Goal: Transaction & Acquisition: Obtain resource

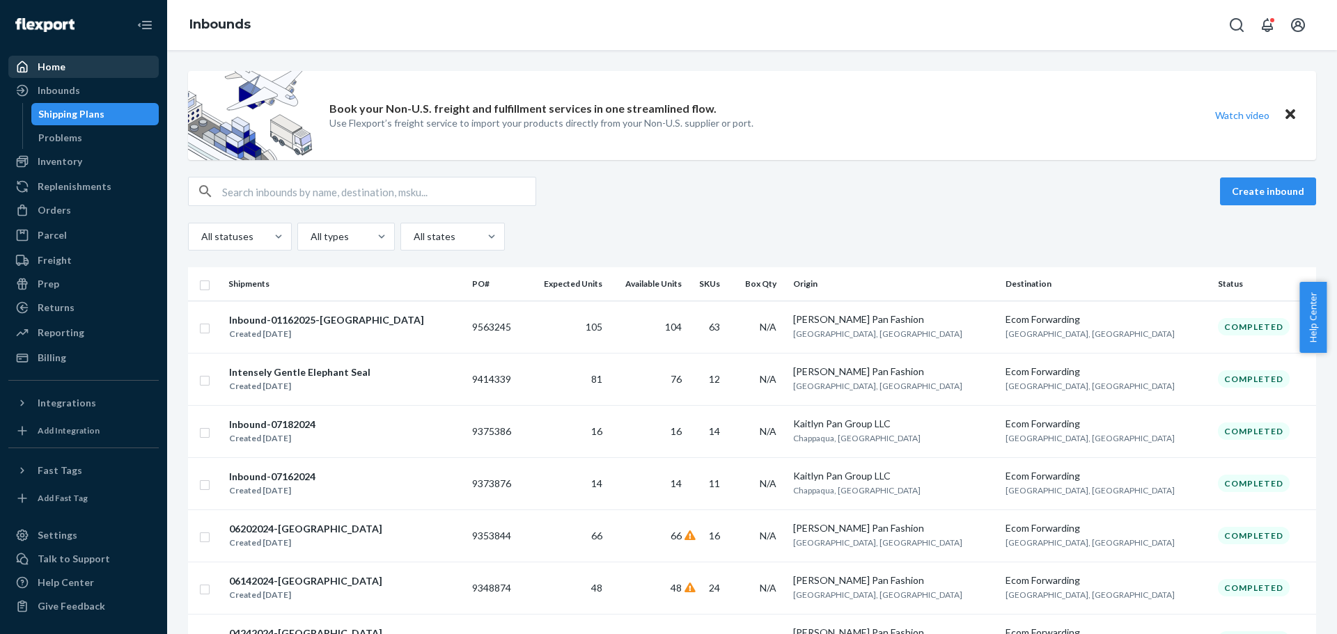
click at [91, 63] on div "Home" at bounding box center [84, 66] width 148 height 19
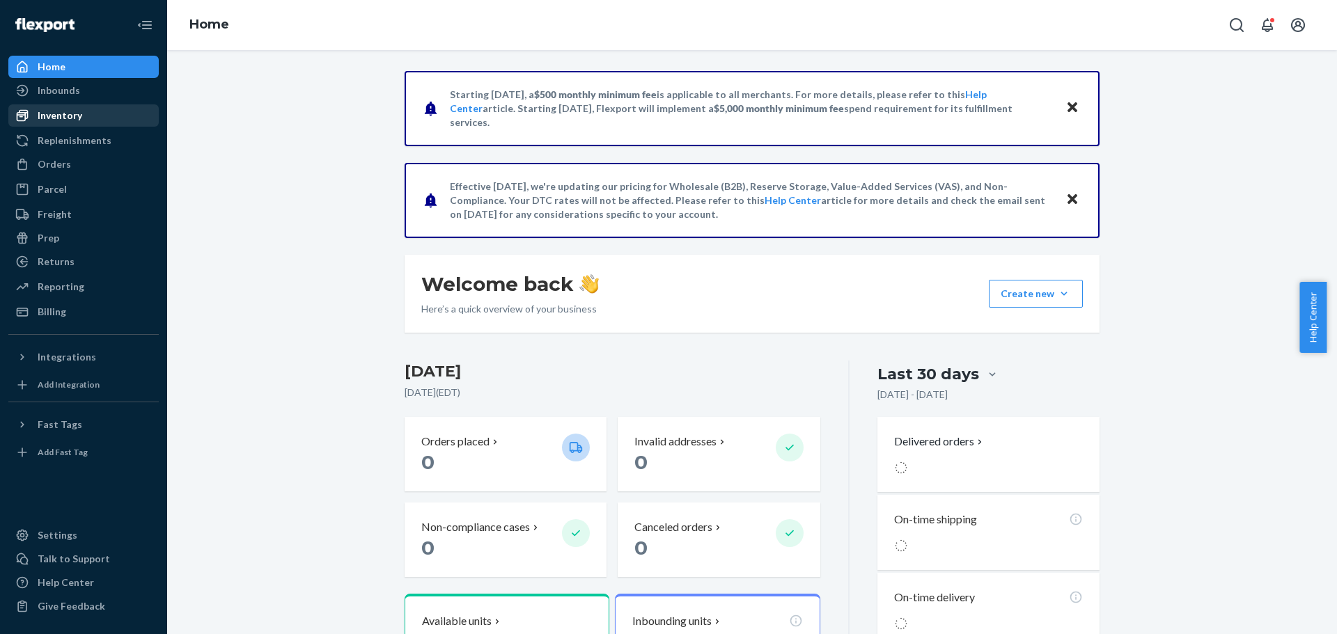
click at [87, 115] on div "Inventory" at bounding box center [84, 115] width 148 height 19
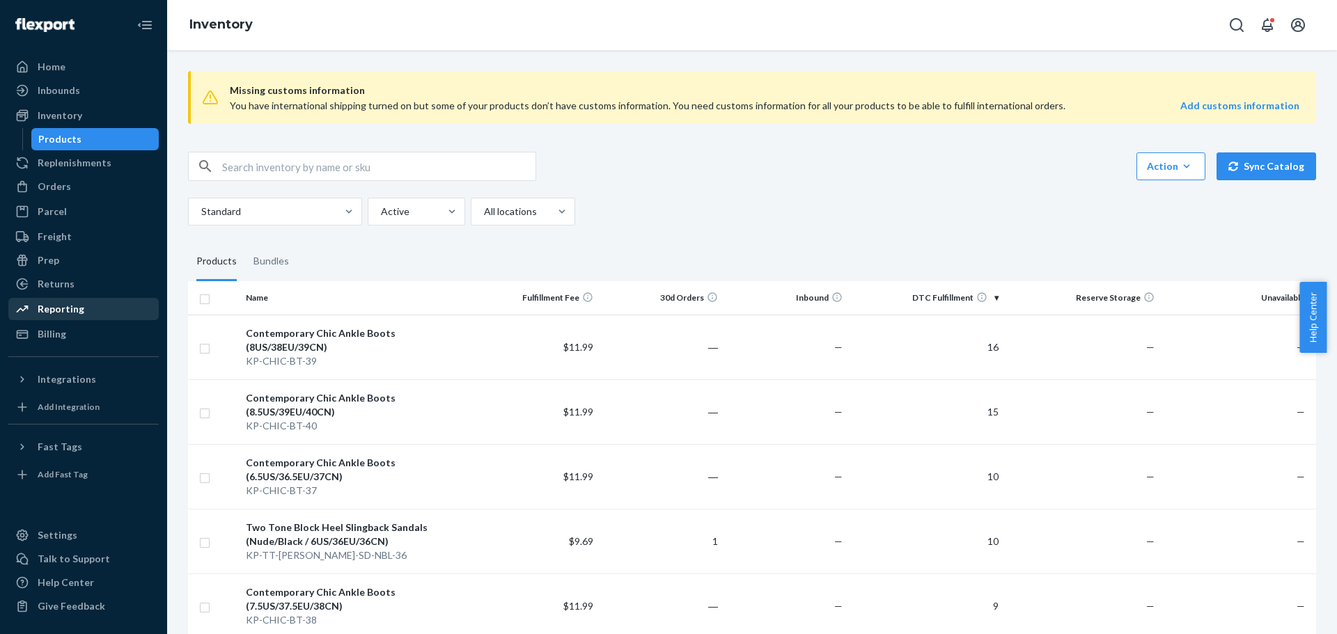
click at [88, 311] on div "Reporting" at bounding box center [84, 308] width 148 height 19
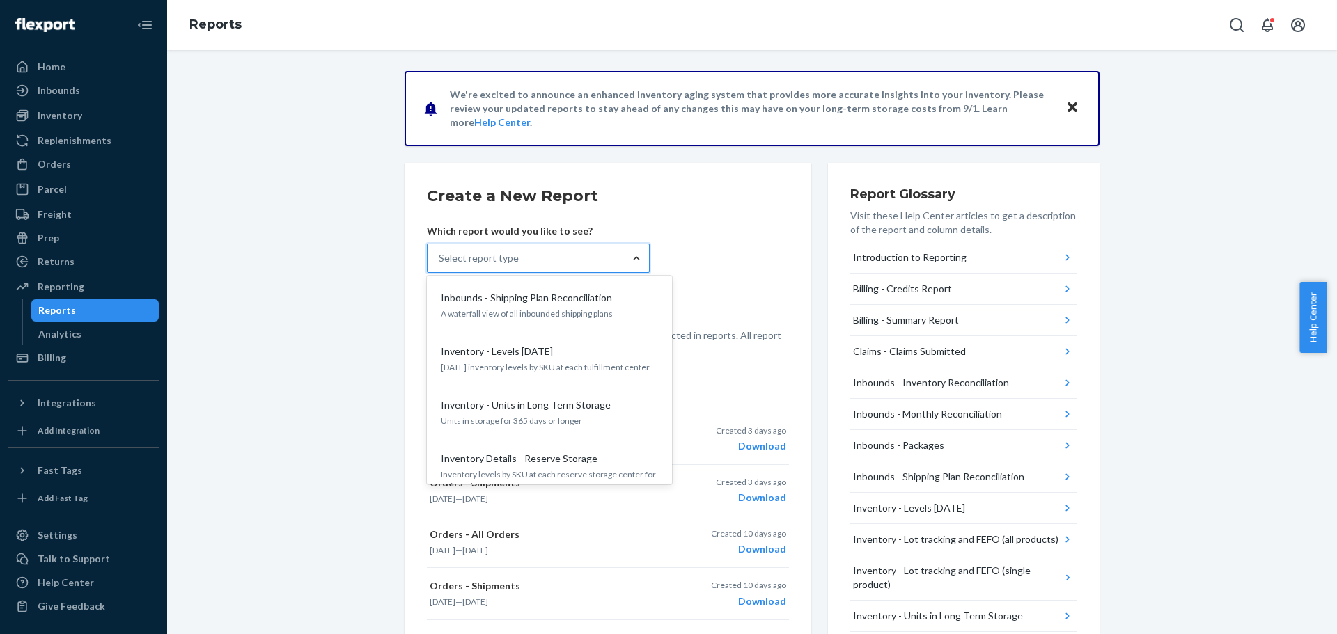
scroll to position [430, 0]
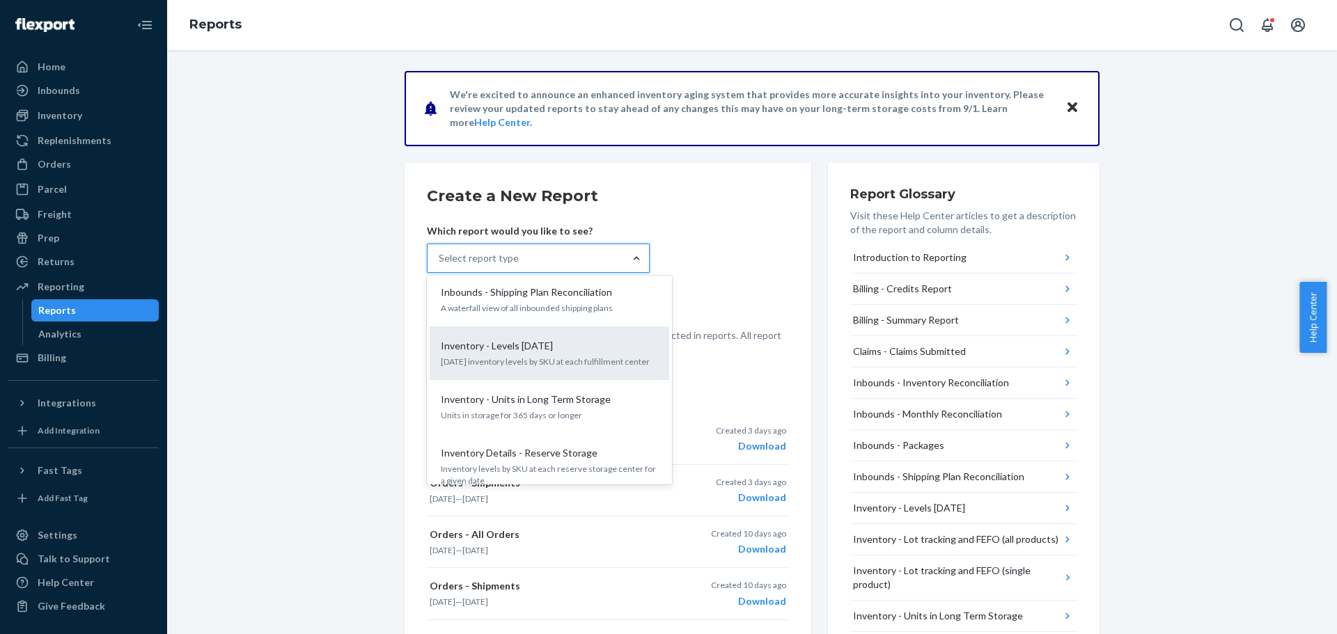
click at [534, 339] on p "Inventory - Levels [DATE]" at bounding box center [497, 346] width 112 height 14
click at [440, 265] on input "option Inventory - Levels [DATE] focused, 9 of 25. 25 results available. Use Up…" at bounding box center [439, 258] width 1 height 14
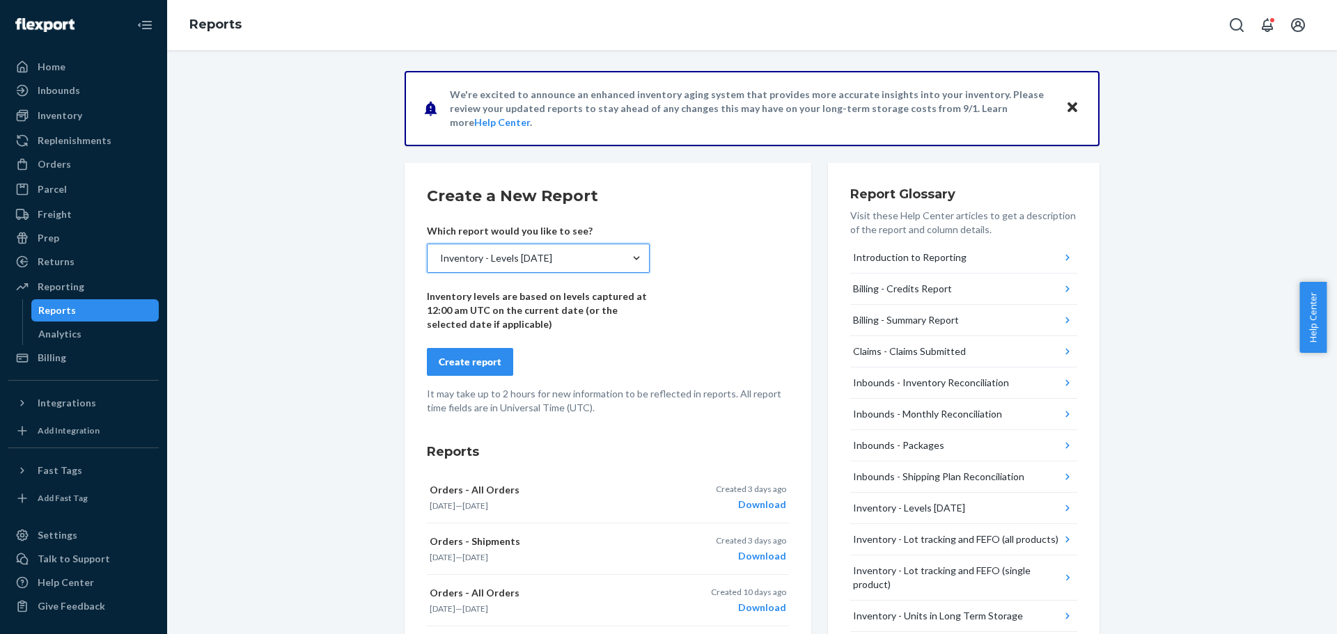
click at [478, 364] on div "Create report" at bounding box center [470, 362] width 63 height 14
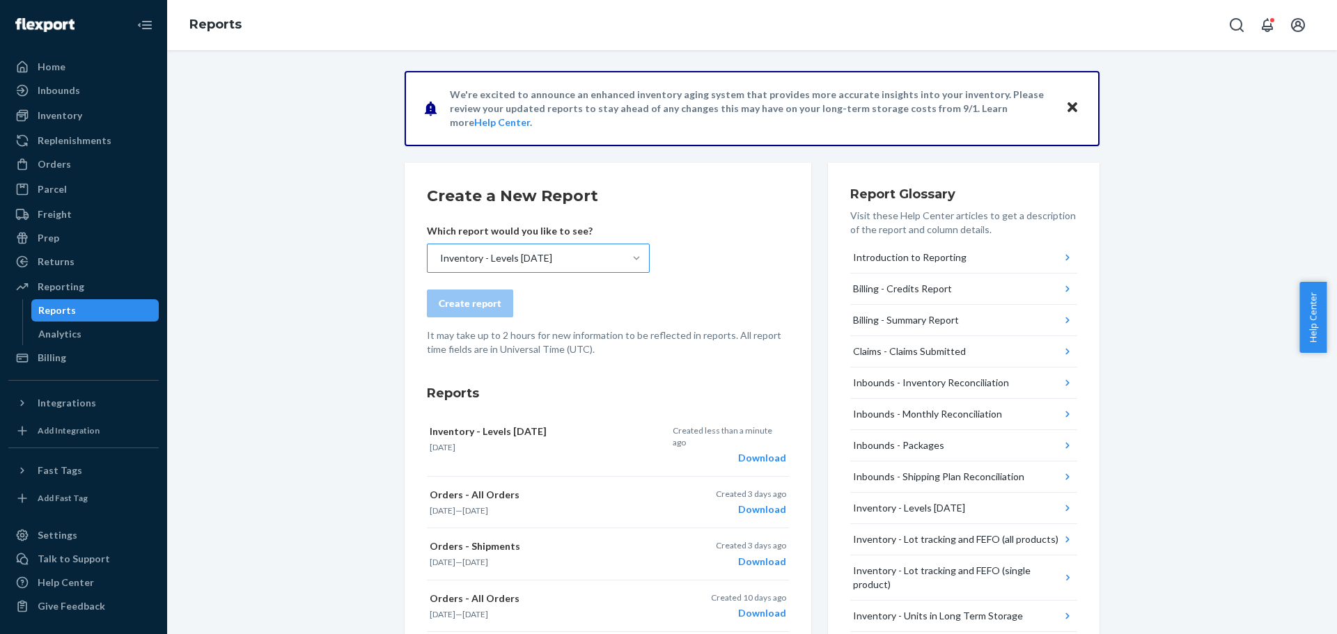
click at [1314, 329] on span "Help Center" at bounding box center [1312, 317] width 27 height 71
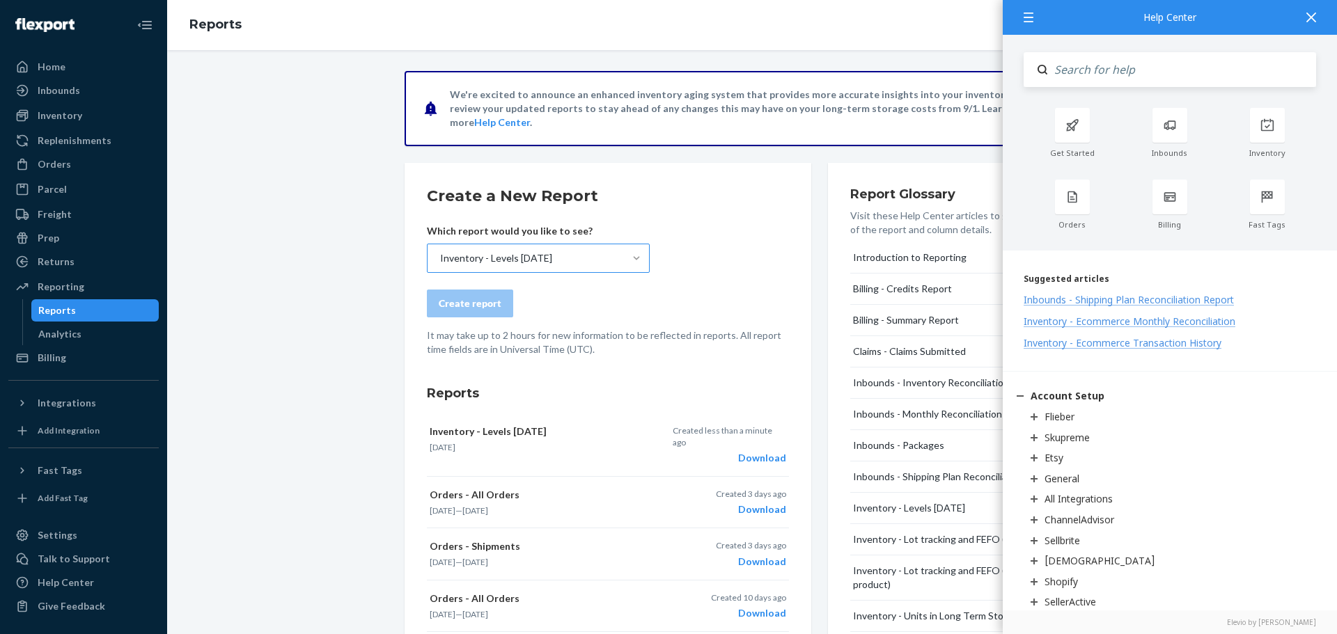
click at [1311, 16] on icon at bounding box center [1311, 18] width 10 height 10
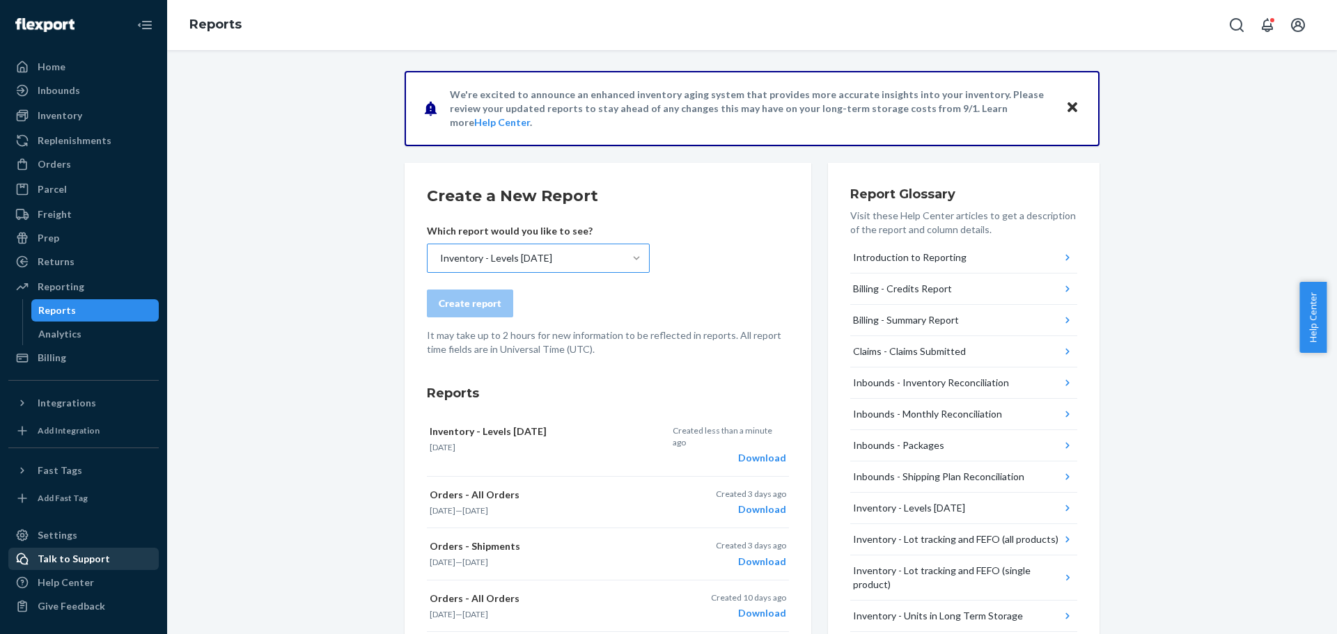
click at [93, 558] on div "Talk to Support" at bounding box center [74, 559] width 72 height 14
click at [78, 123] on div "Inventory" at bounding box center [84, 115] width 148 height 19
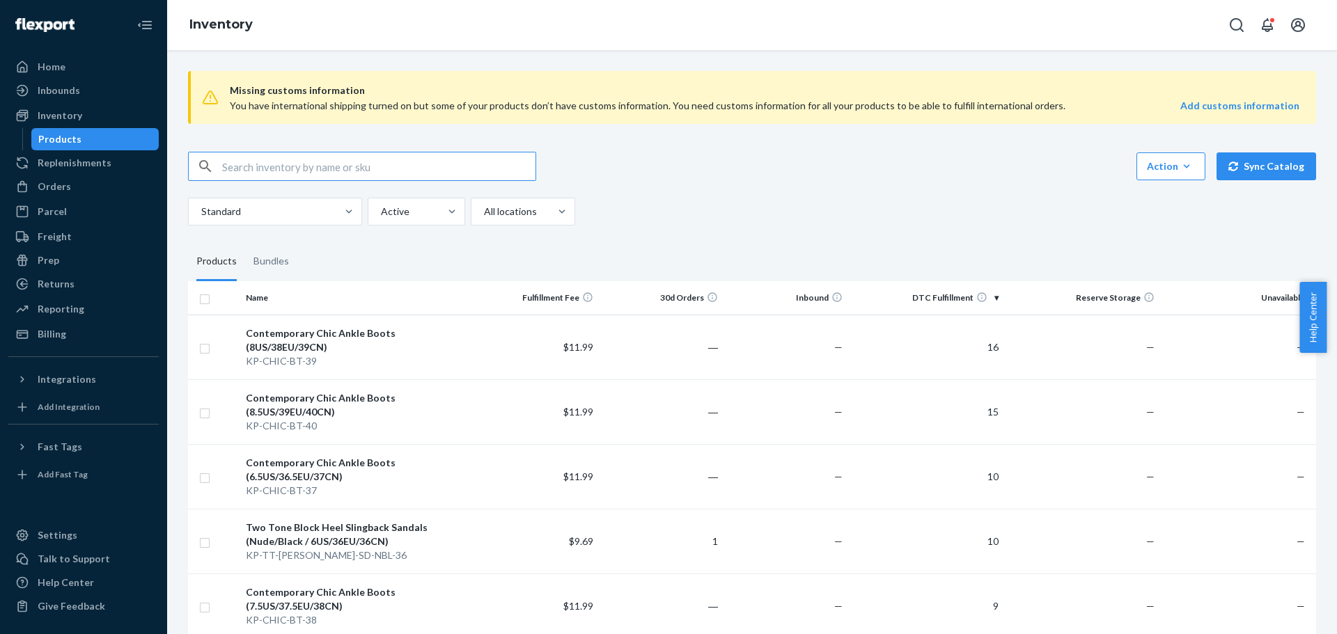
click at [206, 301] on input "checkbox" at bounding box center [204, 297] width 11 height 15
checkbox input "true"
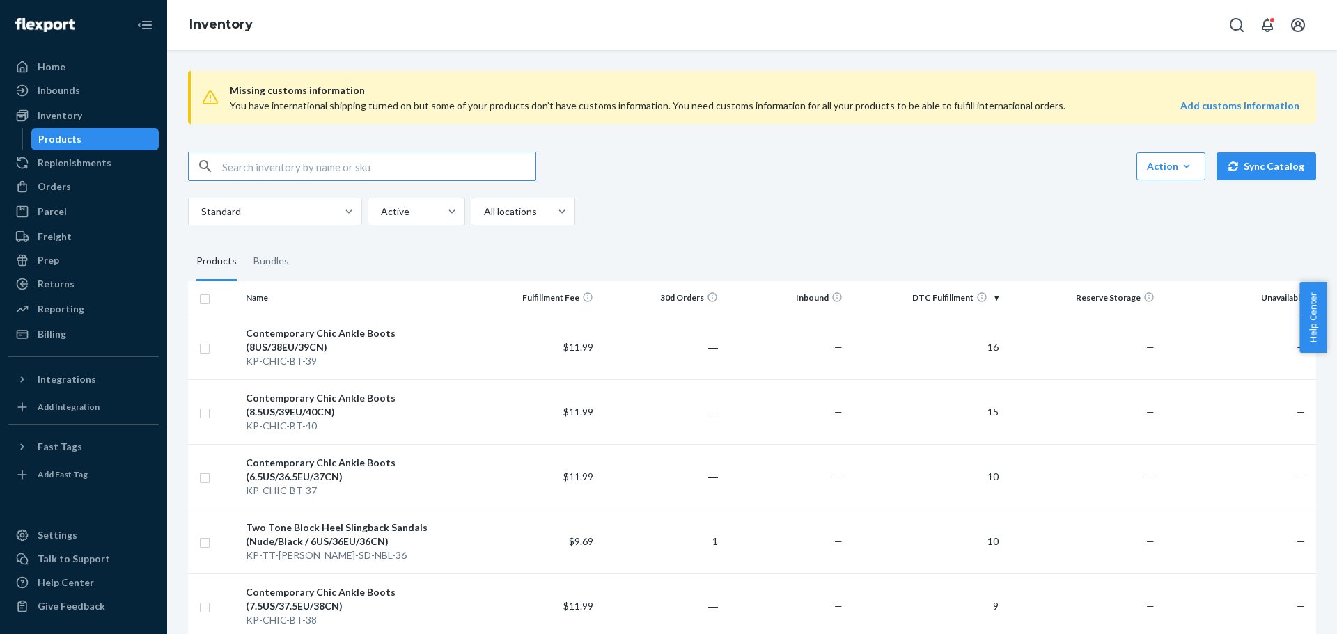
checkbox input "true"
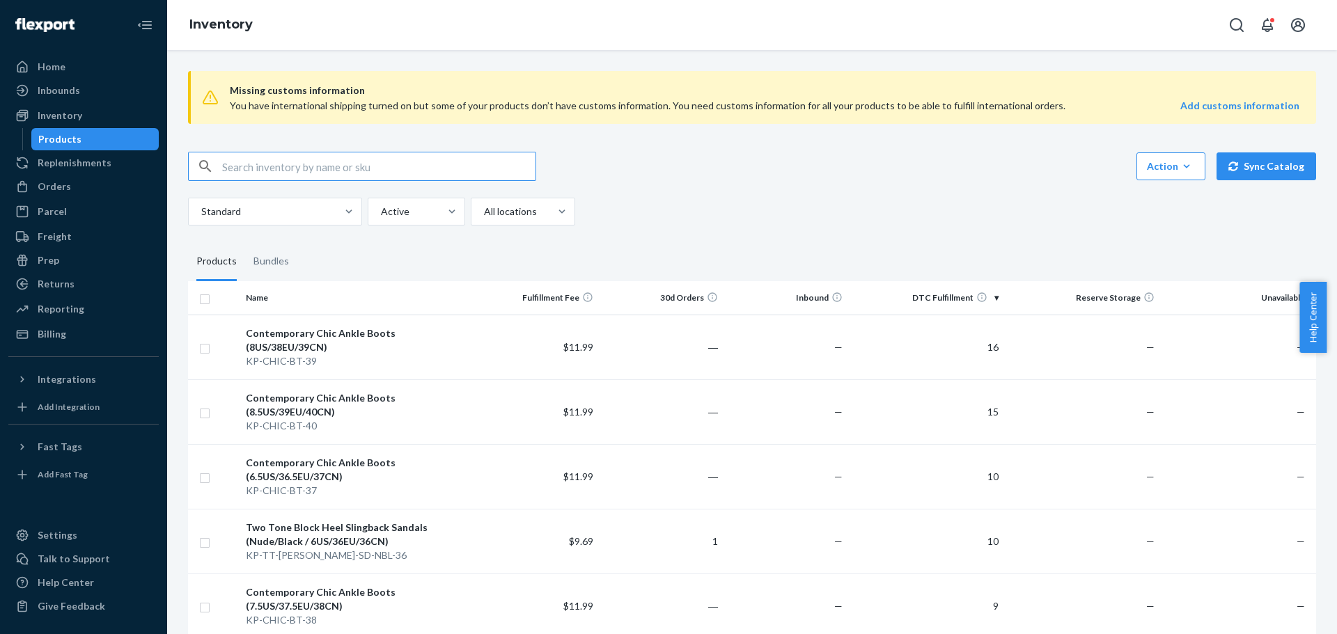
checkbox input "true"
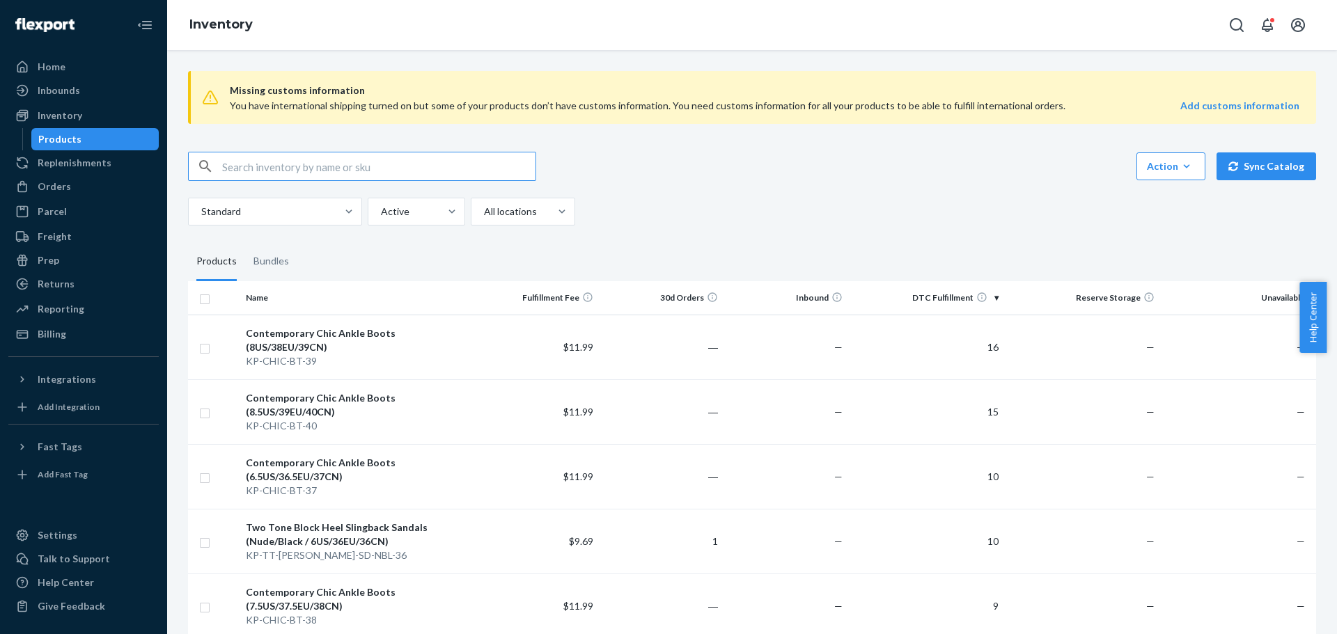
checkbox input "true"
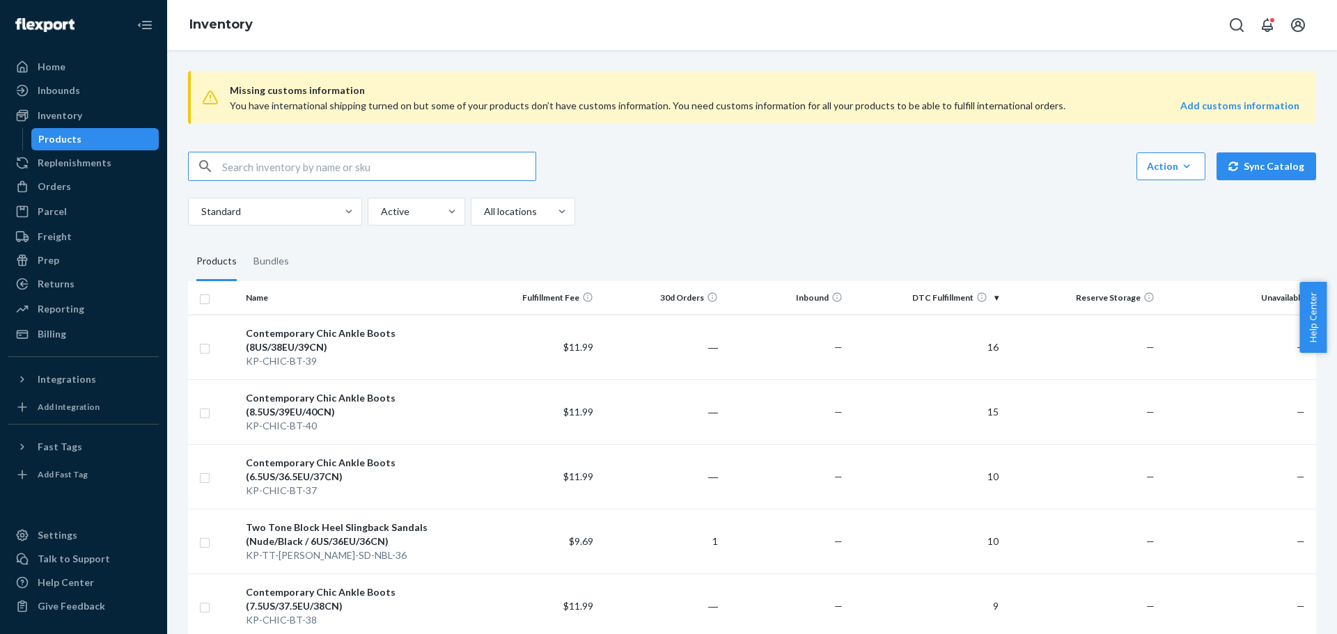
checkbox input "true"
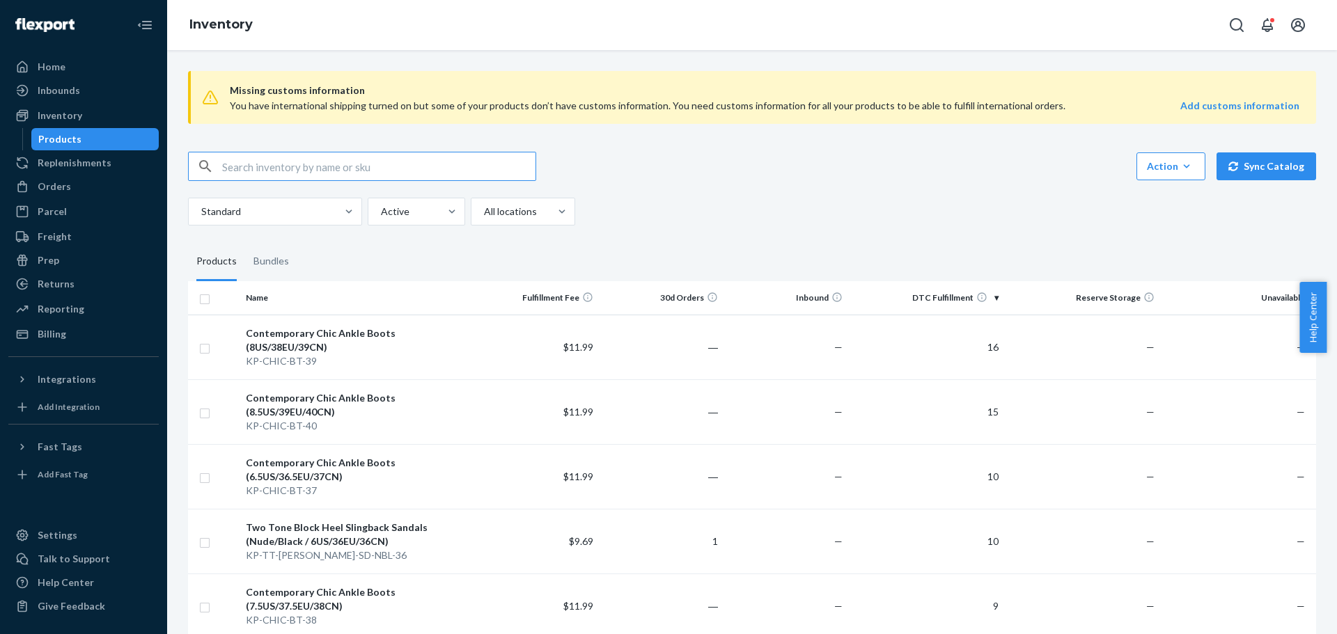
checkbox input "true"
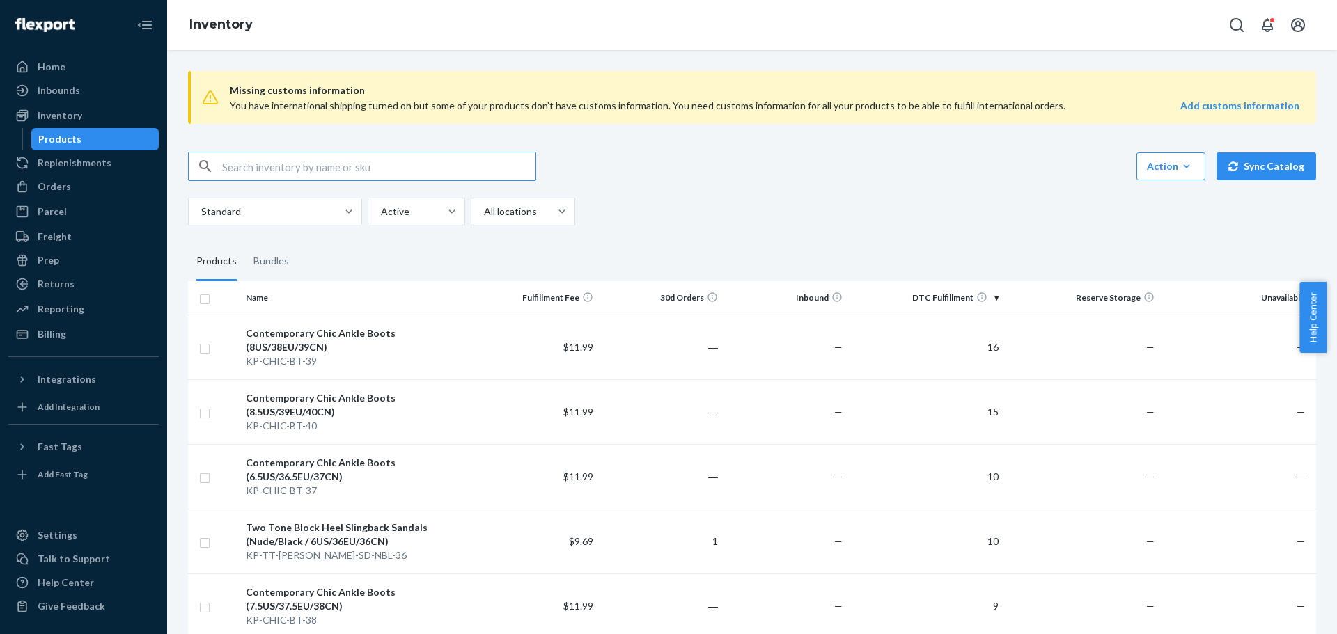
checkbox input "true"
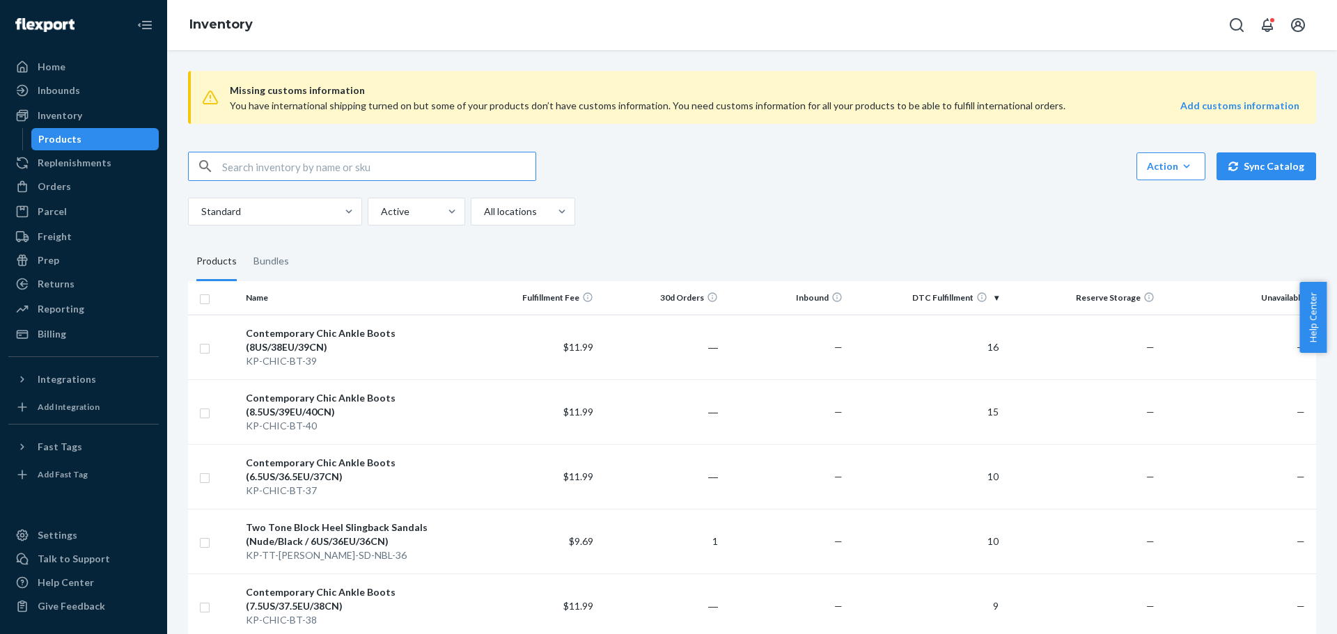
checkbox input "true"
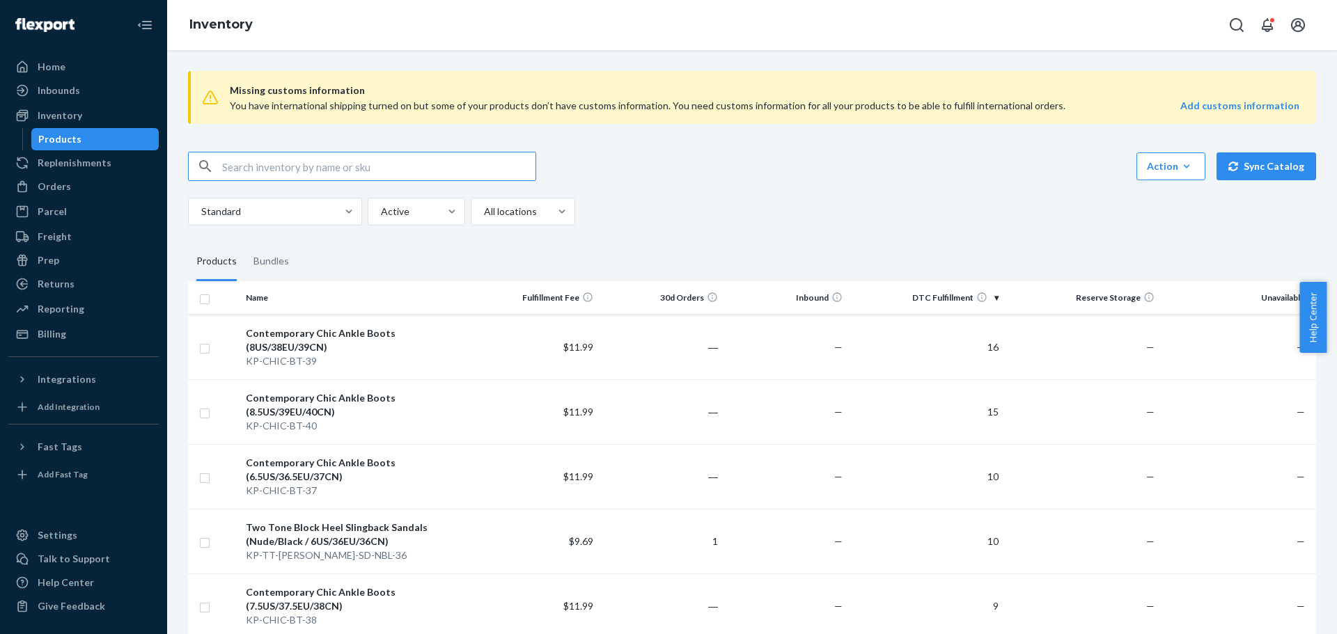
checkbox input "true"
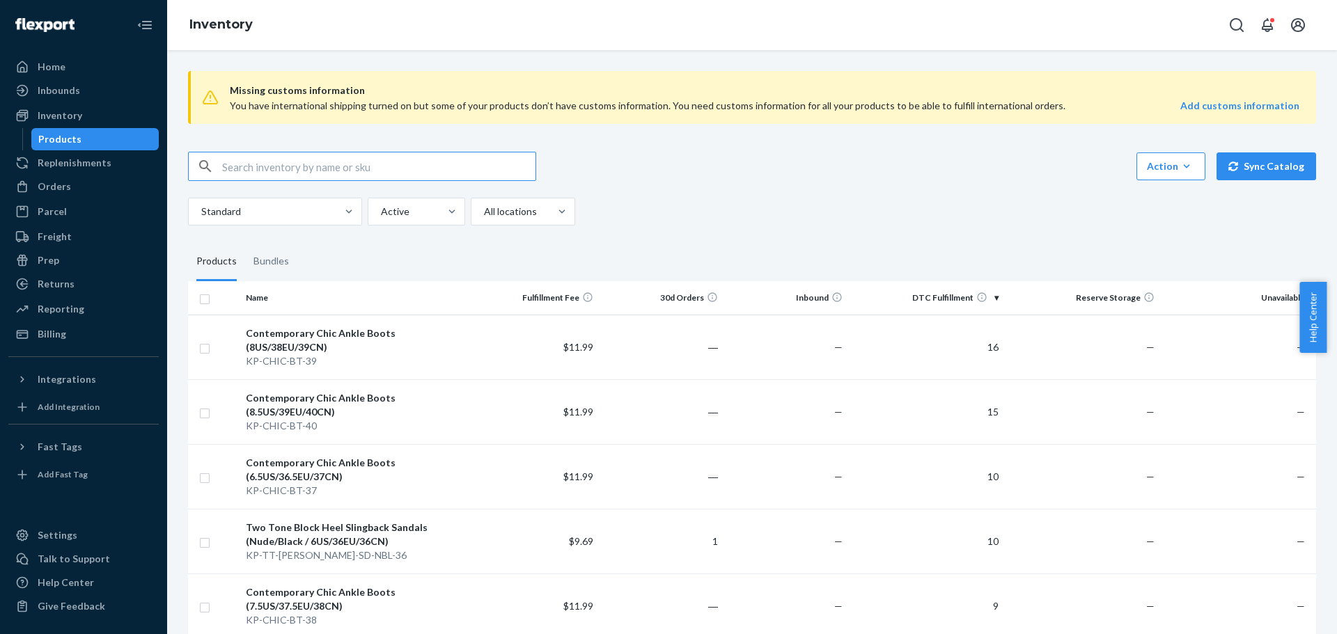
checkbox input "true"
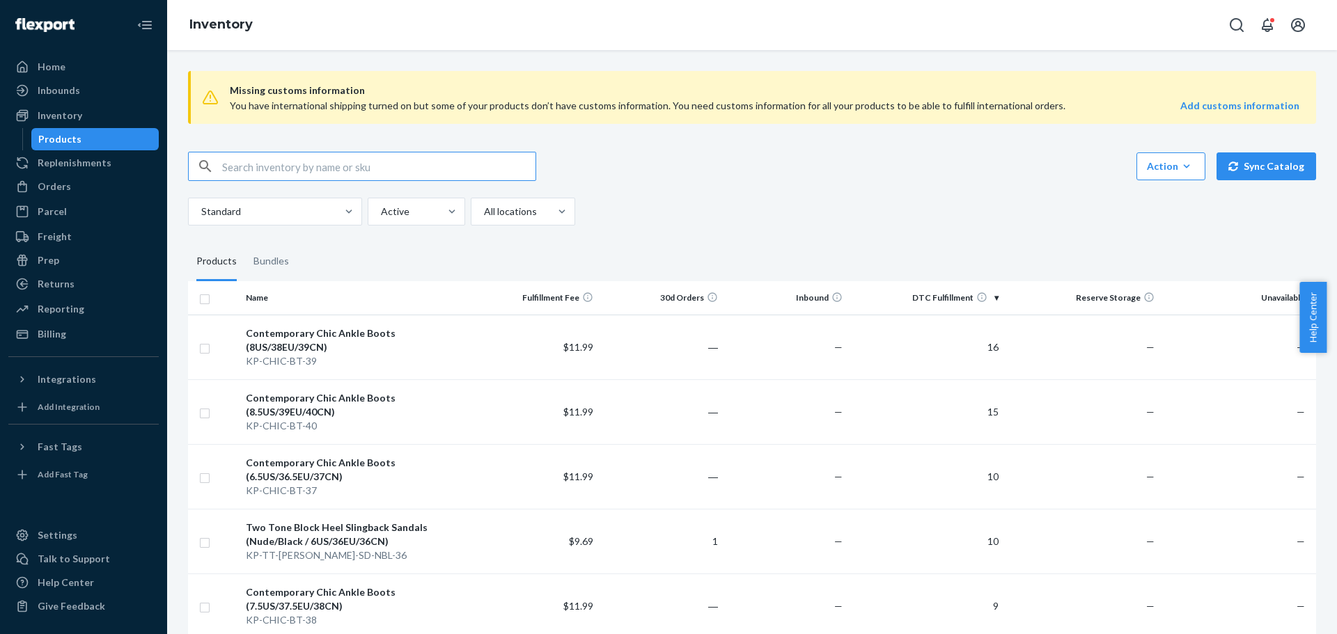
checkbox input "true"
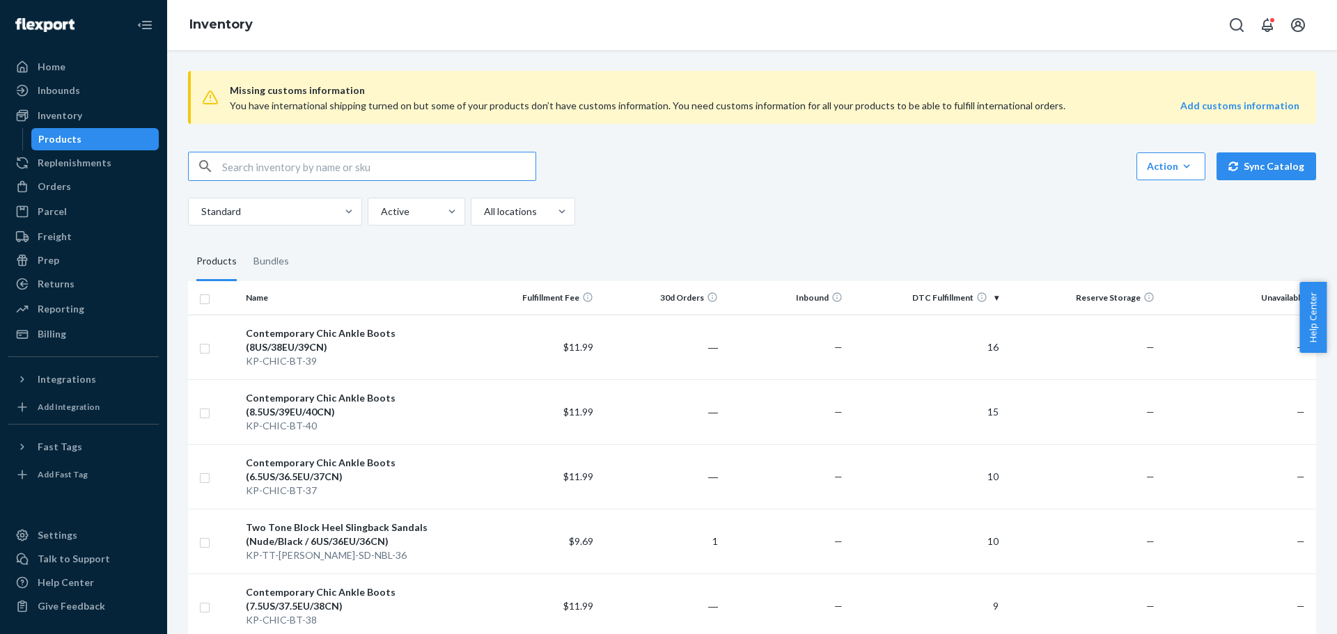
checkbox input "true"
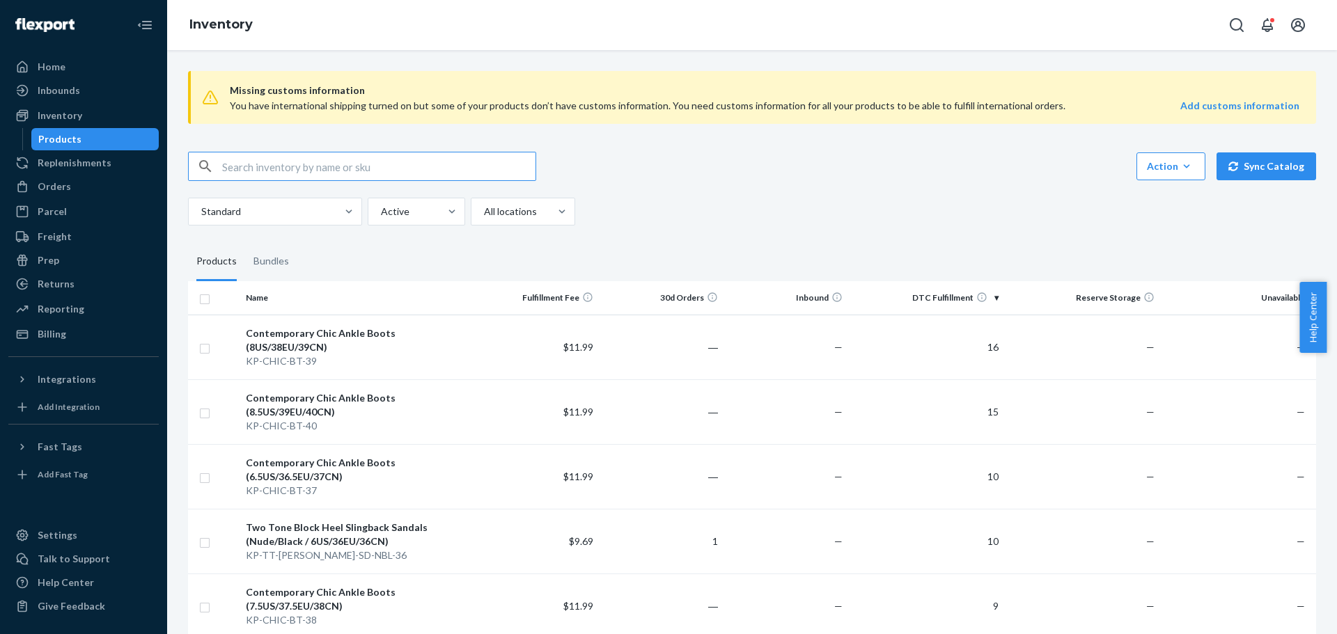
checkbox input "true"
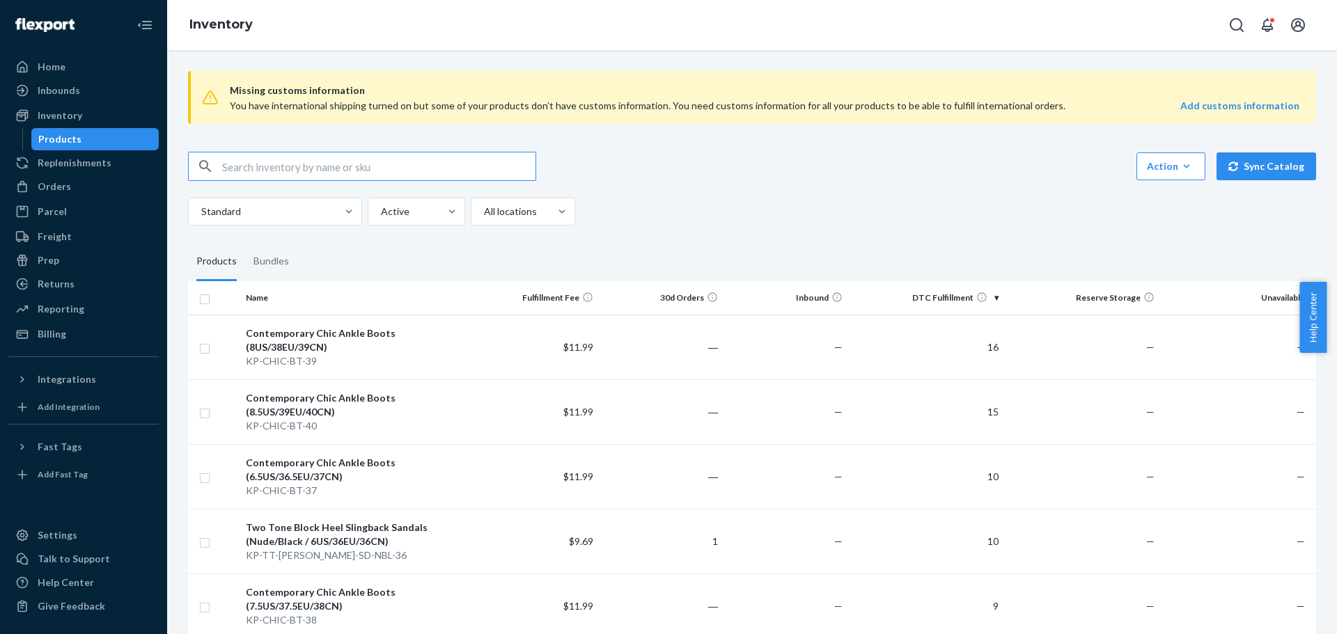
checkbox input "true"
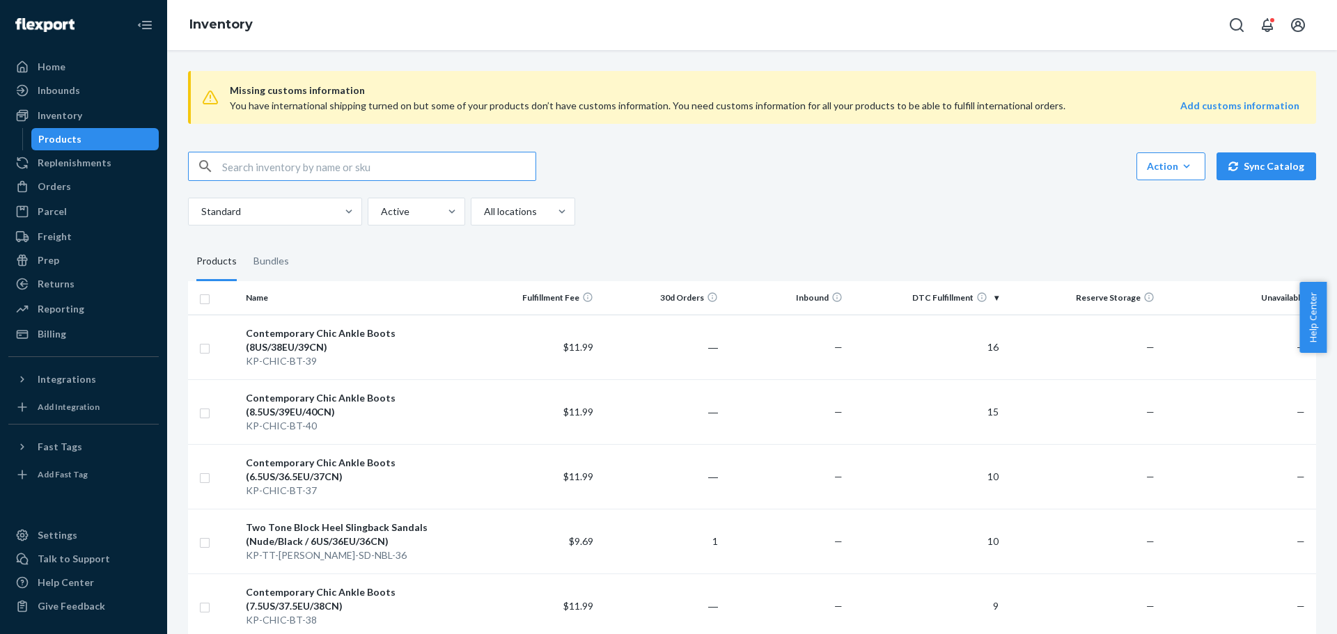
checkbox input "true"
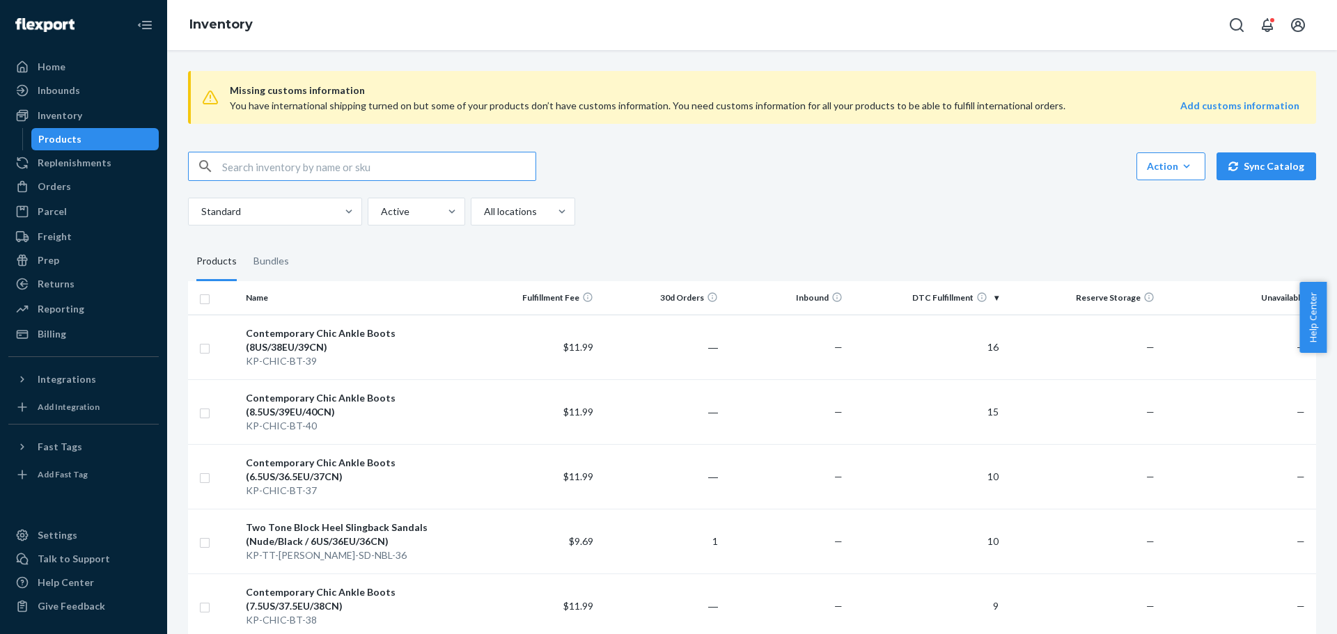
checkbox input "true"
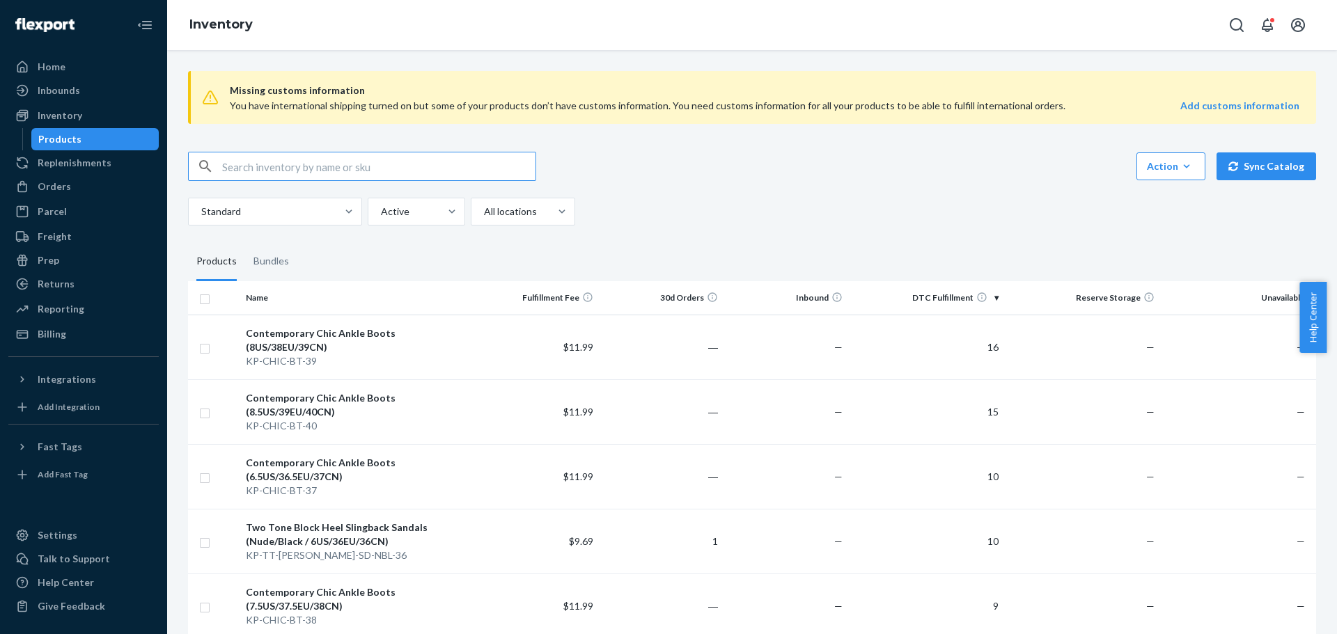
checkbox input "true"
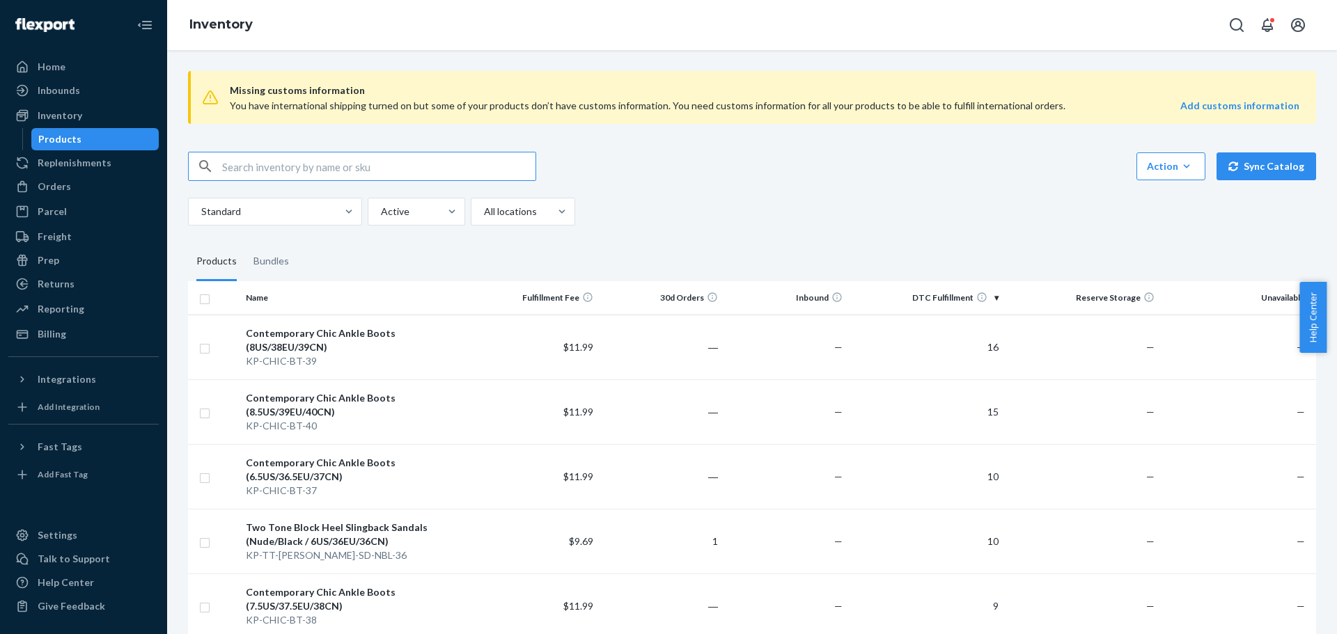
checkbox input "true"
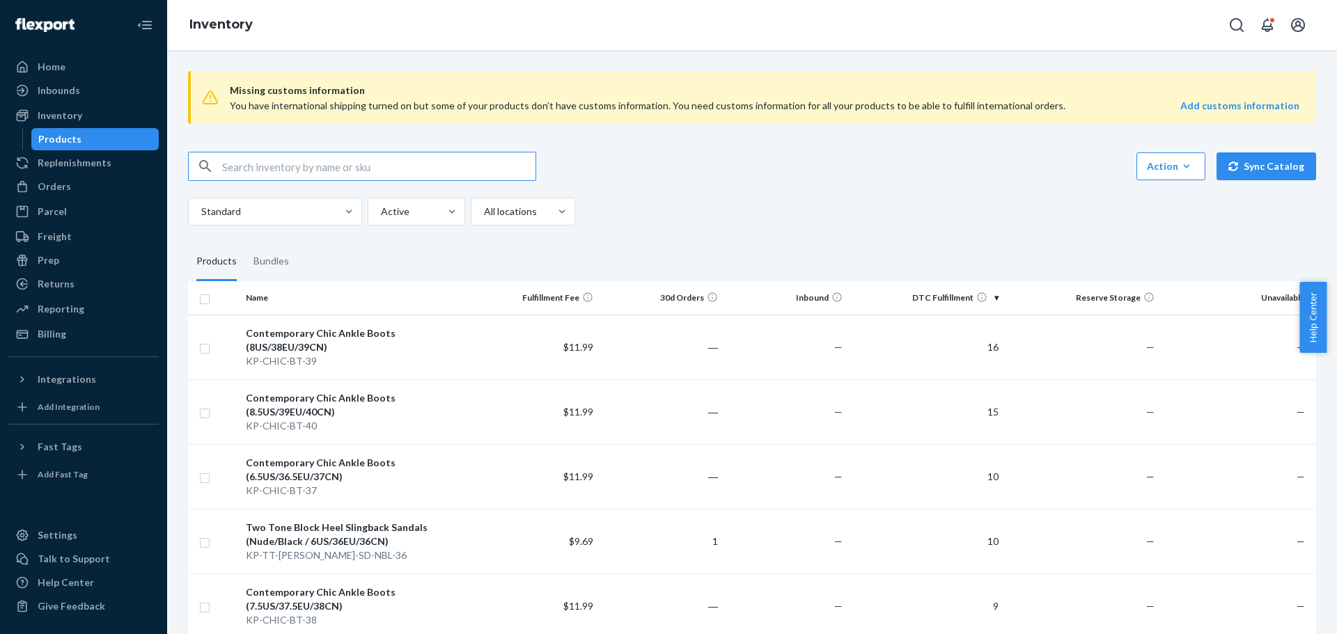
checkbox input "true"
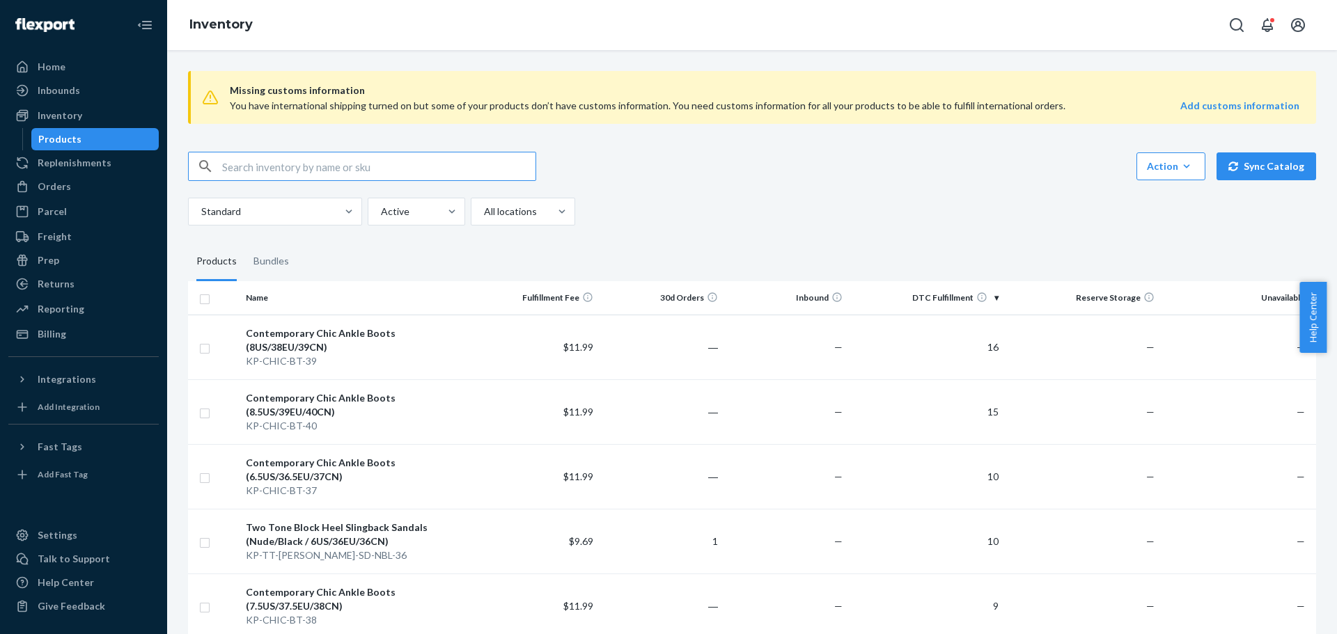
checkbox input "true"
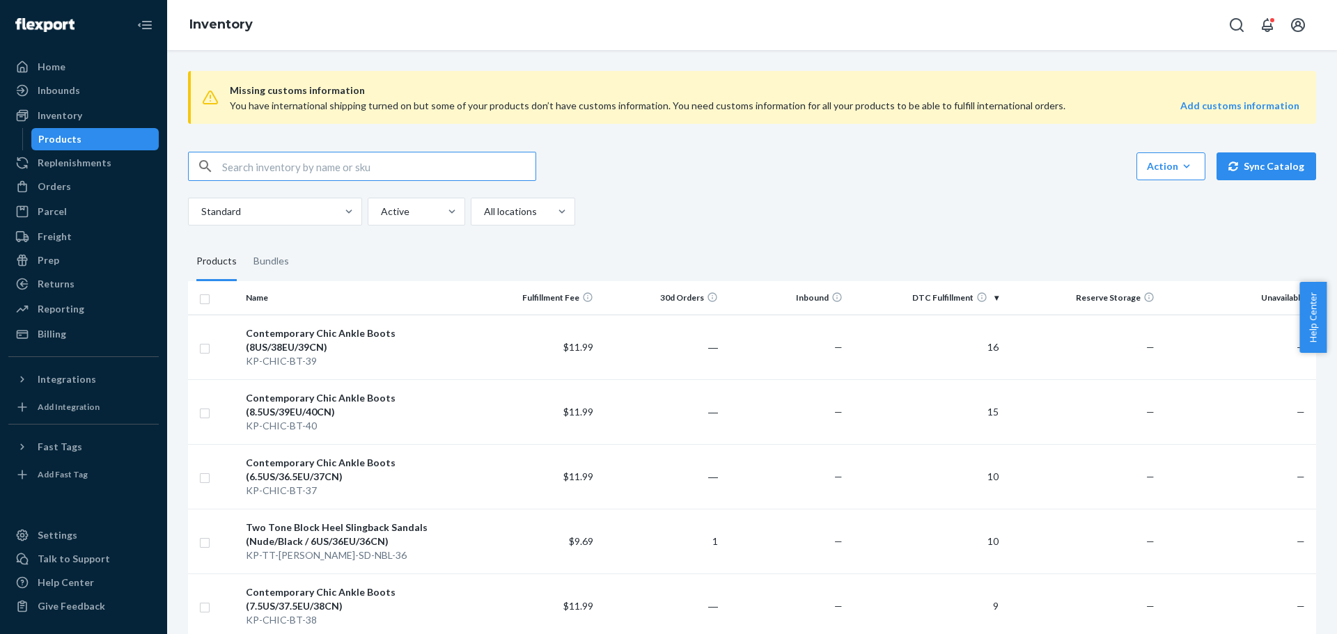
checkbox input "true"
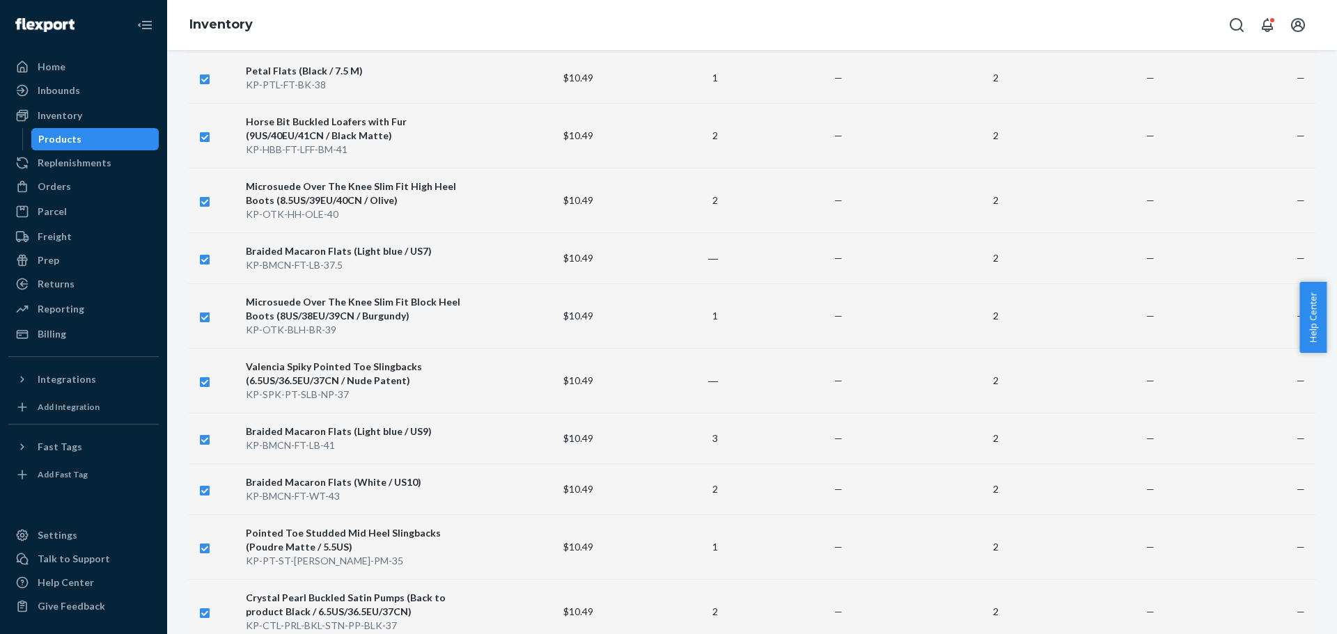
scroll to position [6033, 0]
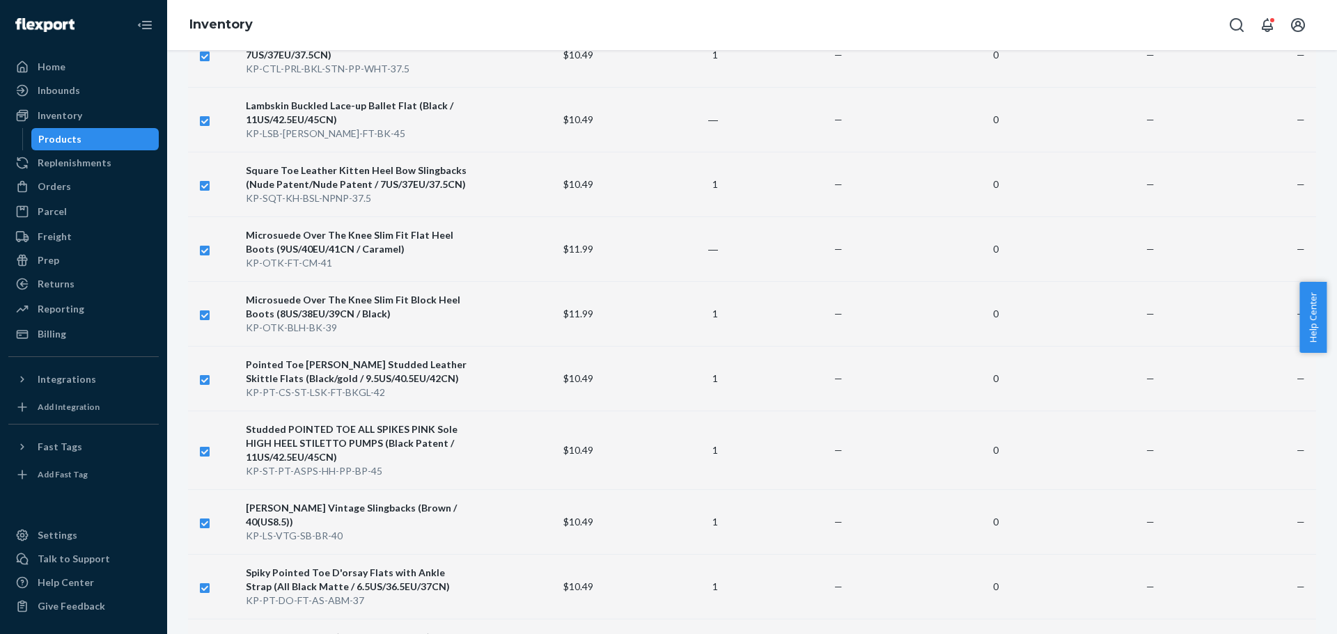
scroll to position [6172, 0]
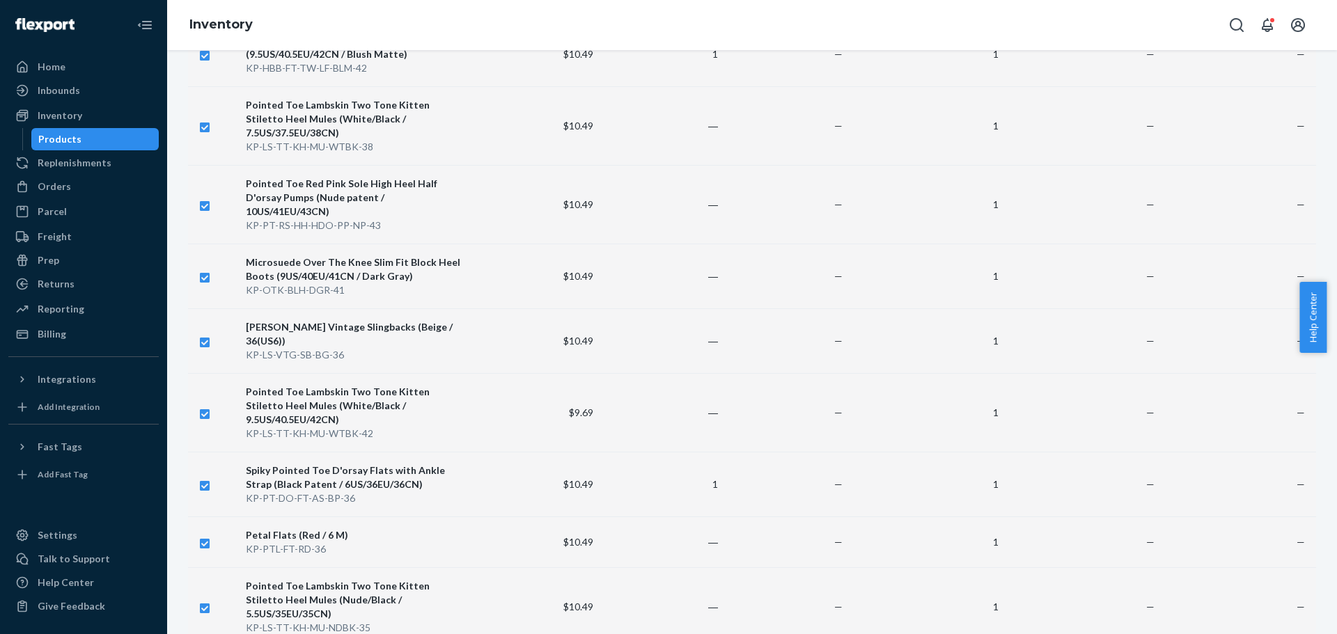
scroll to position [6103, 0]
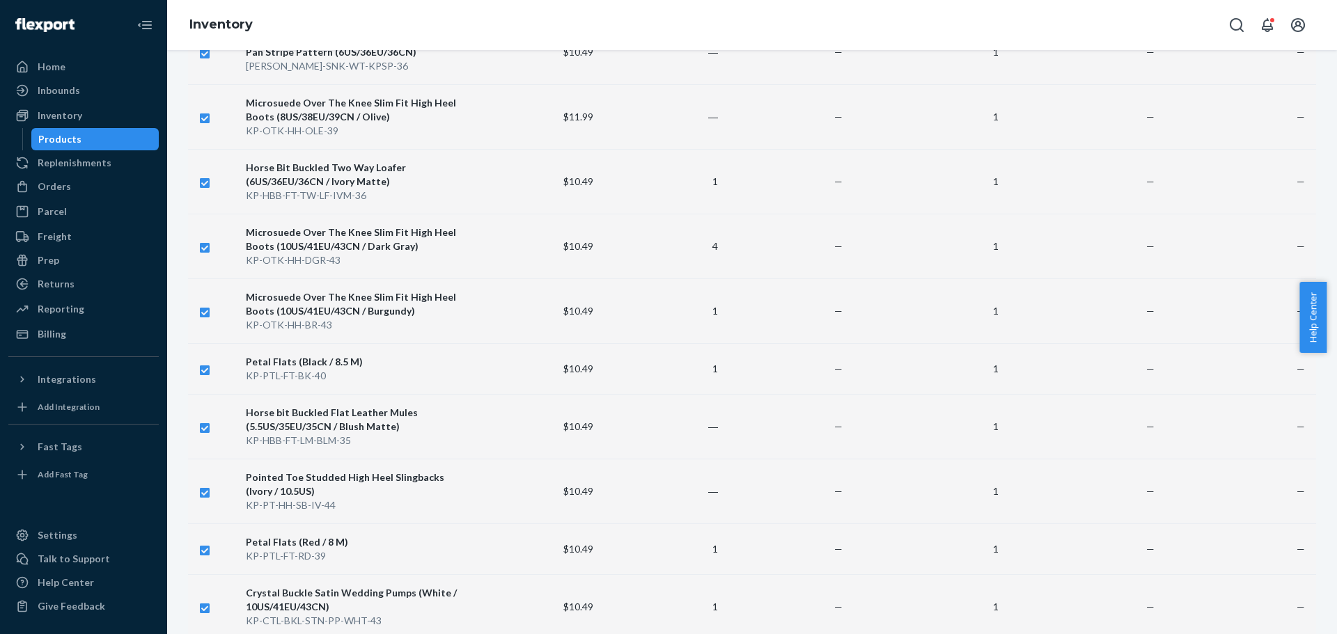
scroll to position [6033, 0]
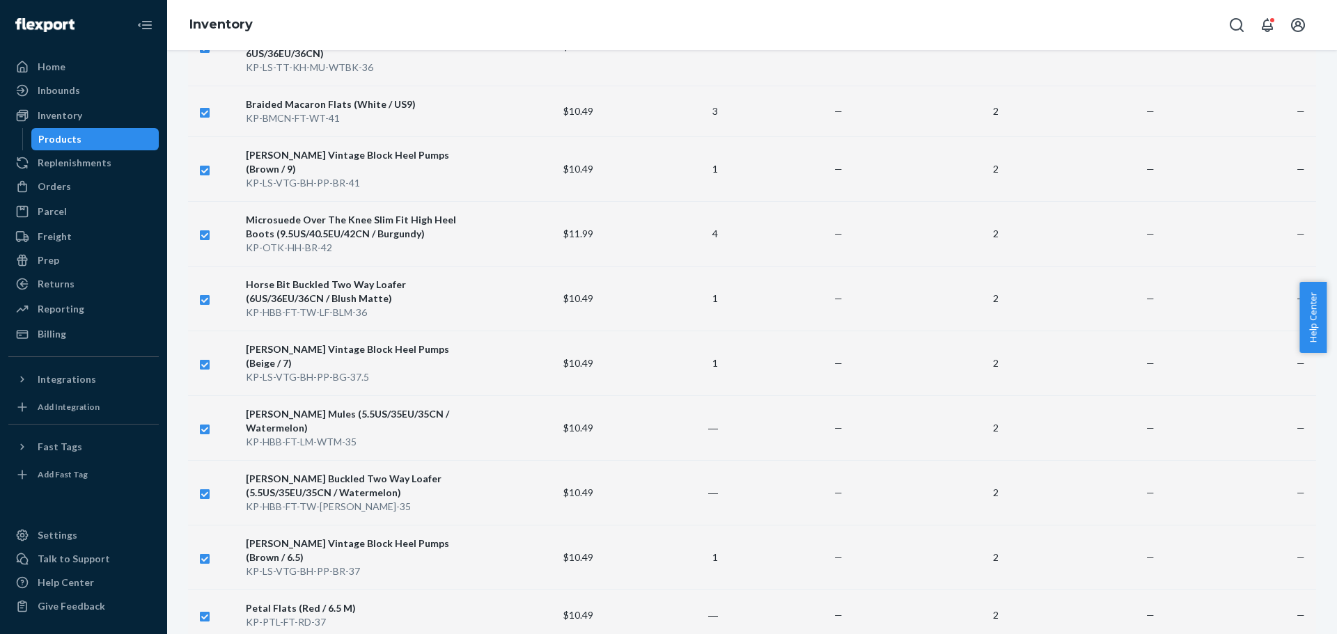
scroll to position [6047, 0]
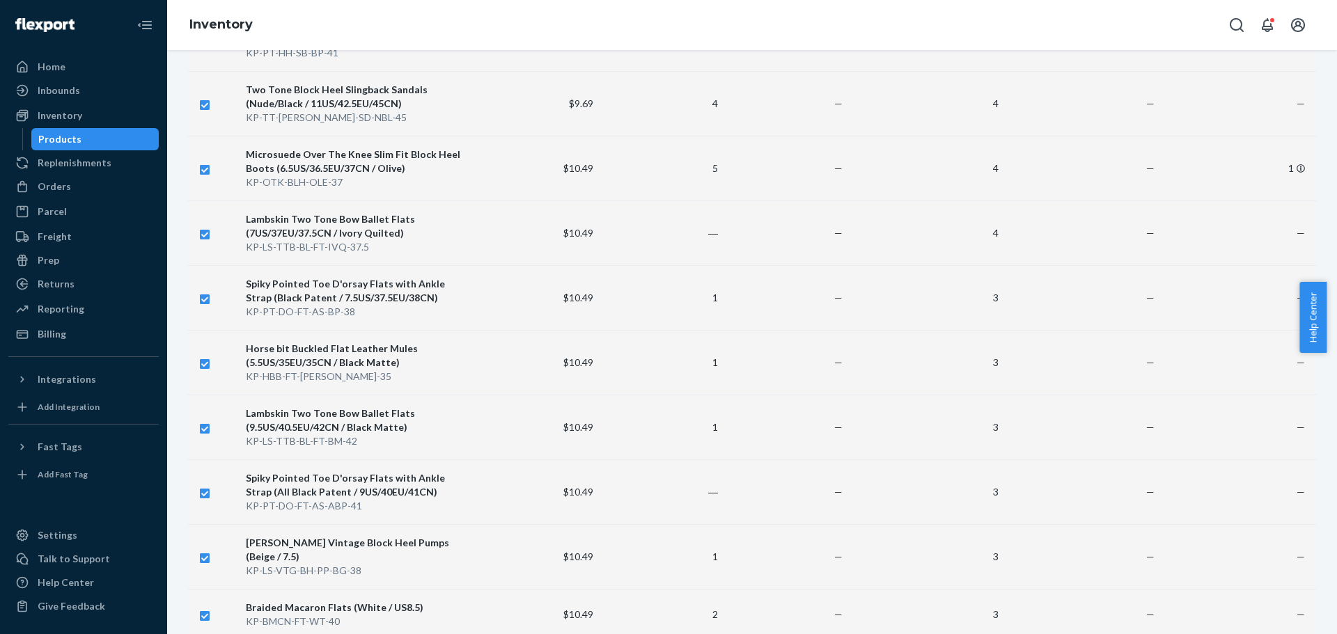
scroll to position [462, 0]
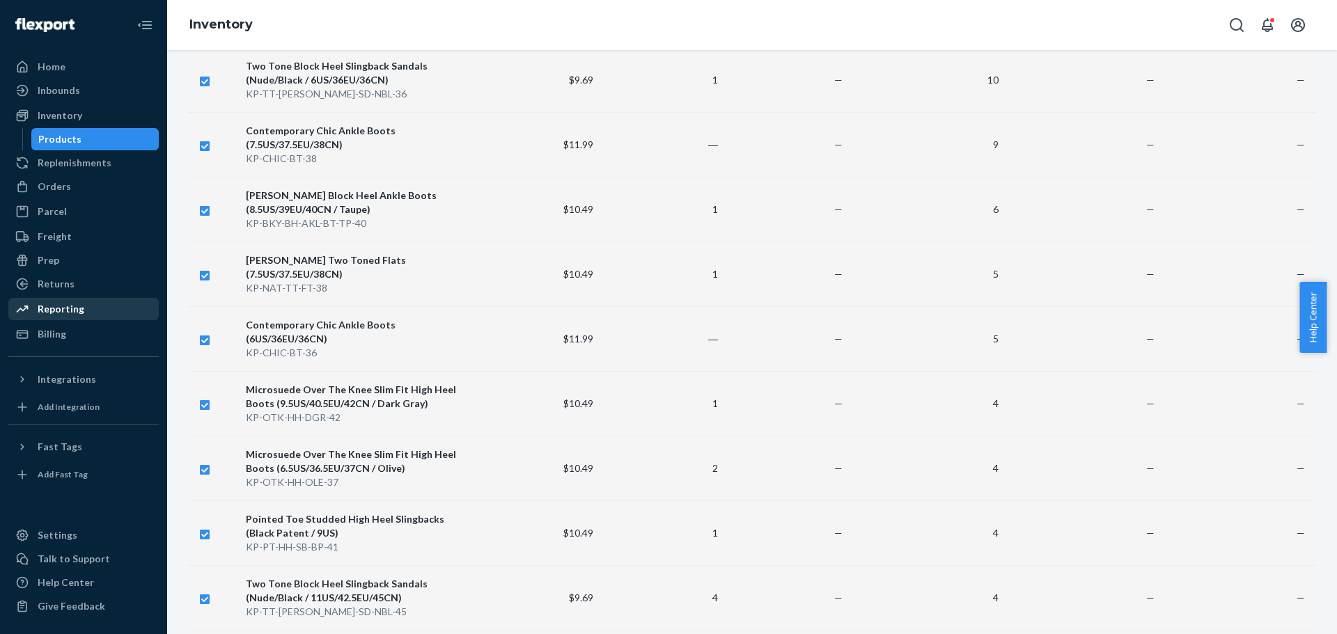
click at [91, 308] on div "Reporting" at bounding box center [84, 308] width 148 height 19
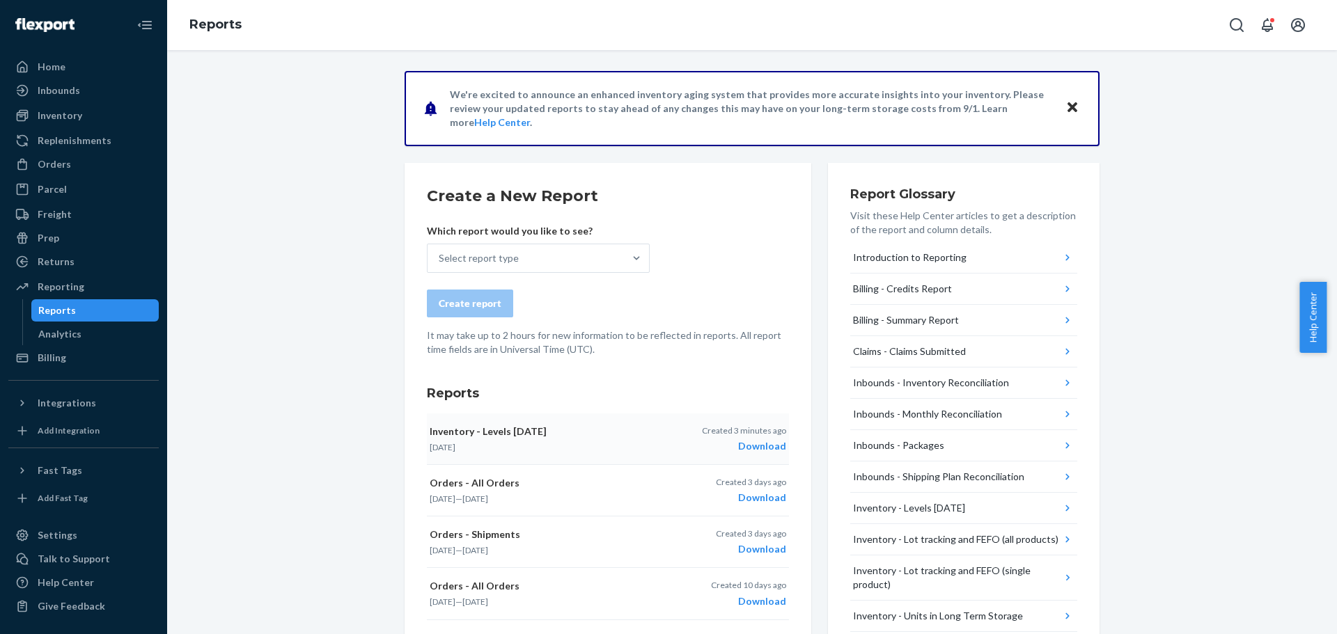
click at [757, 447] on div "Download" at bounding box center [744, 446] width 84 height 14
